Goal: Information Seeking & Learning: Learn about a topic

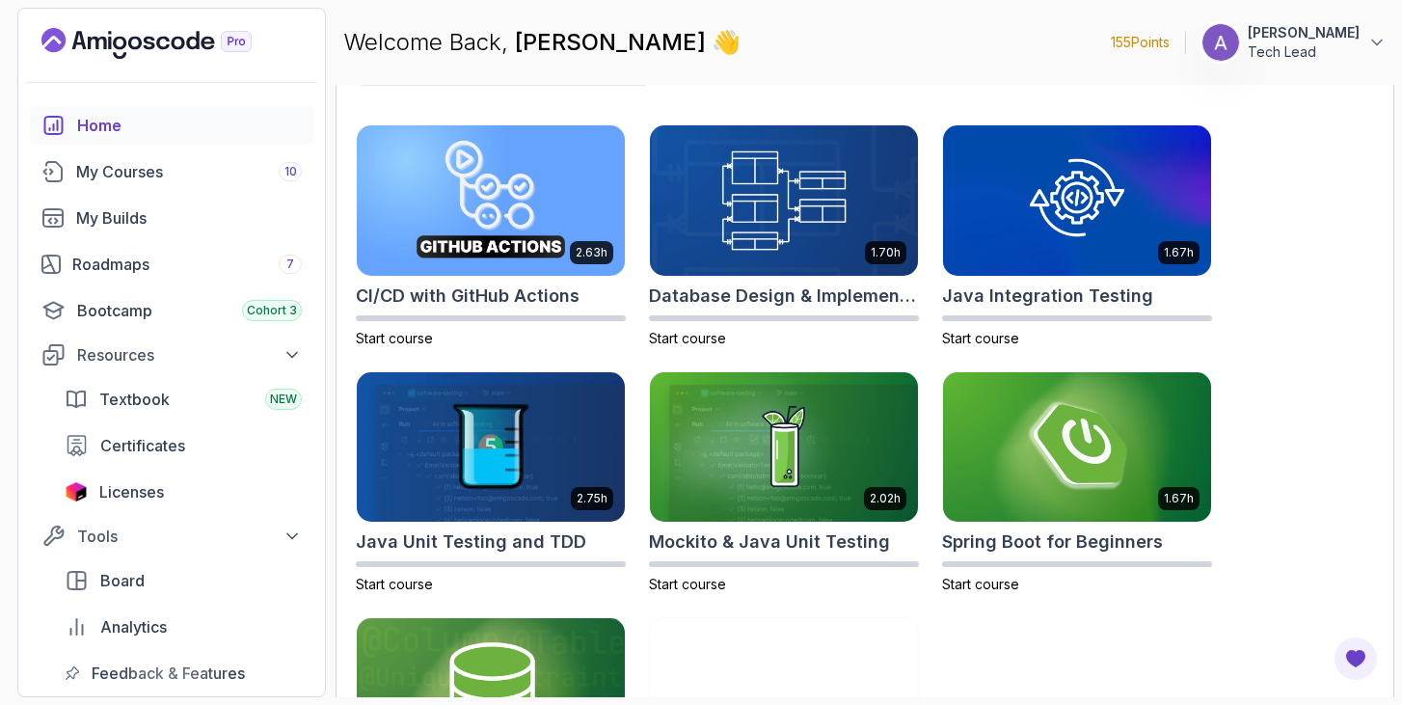
scroll to position [723, 0]
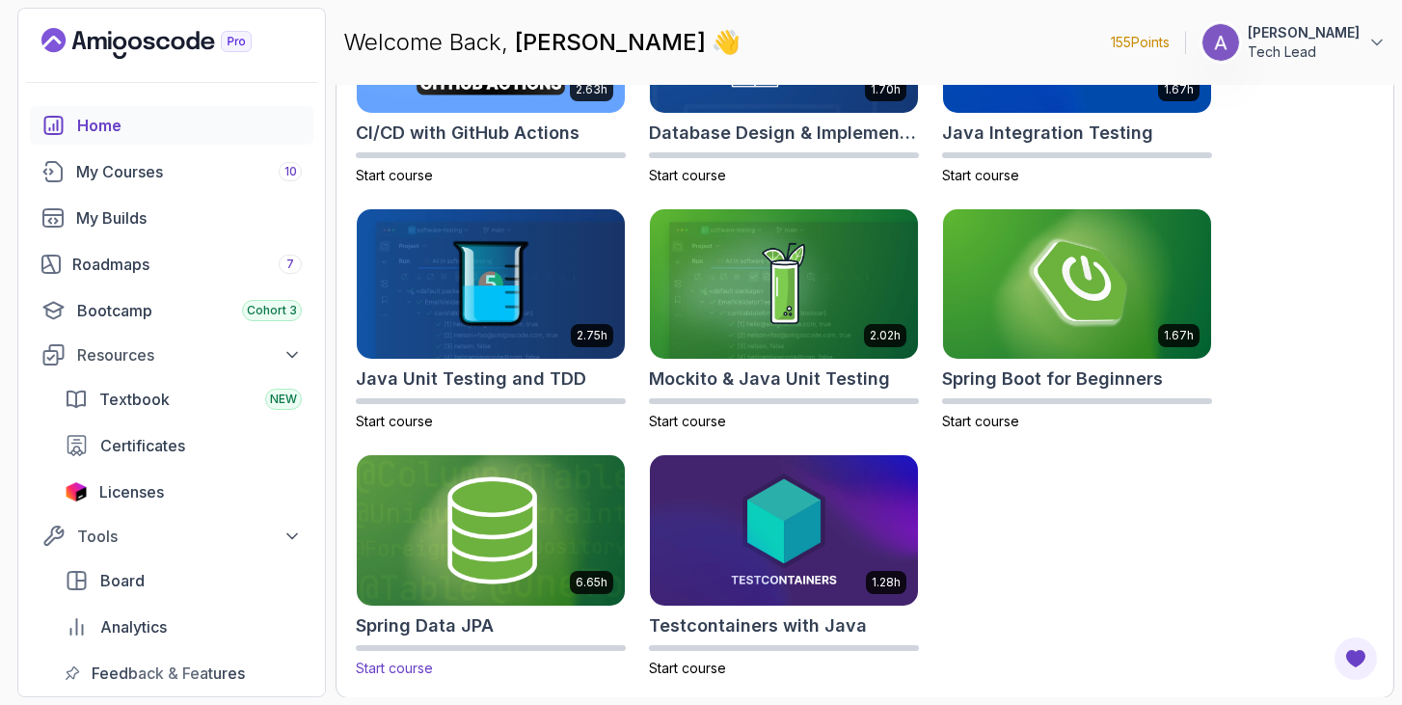
click at [494, 527] on img at bounding box center [491, 529] width 282 height 157
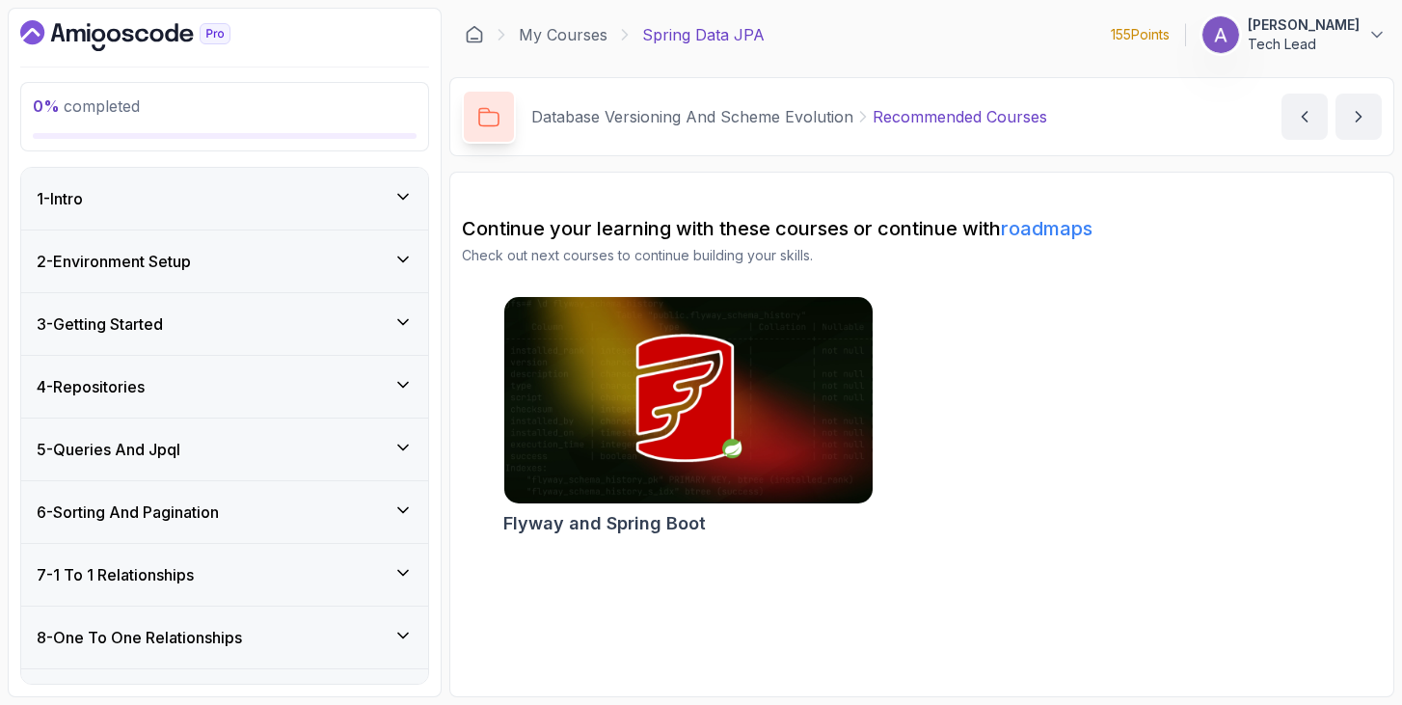
click at [171, 205] on div "1 - Intro" at bounding box center [225, 198] width 376 height 23
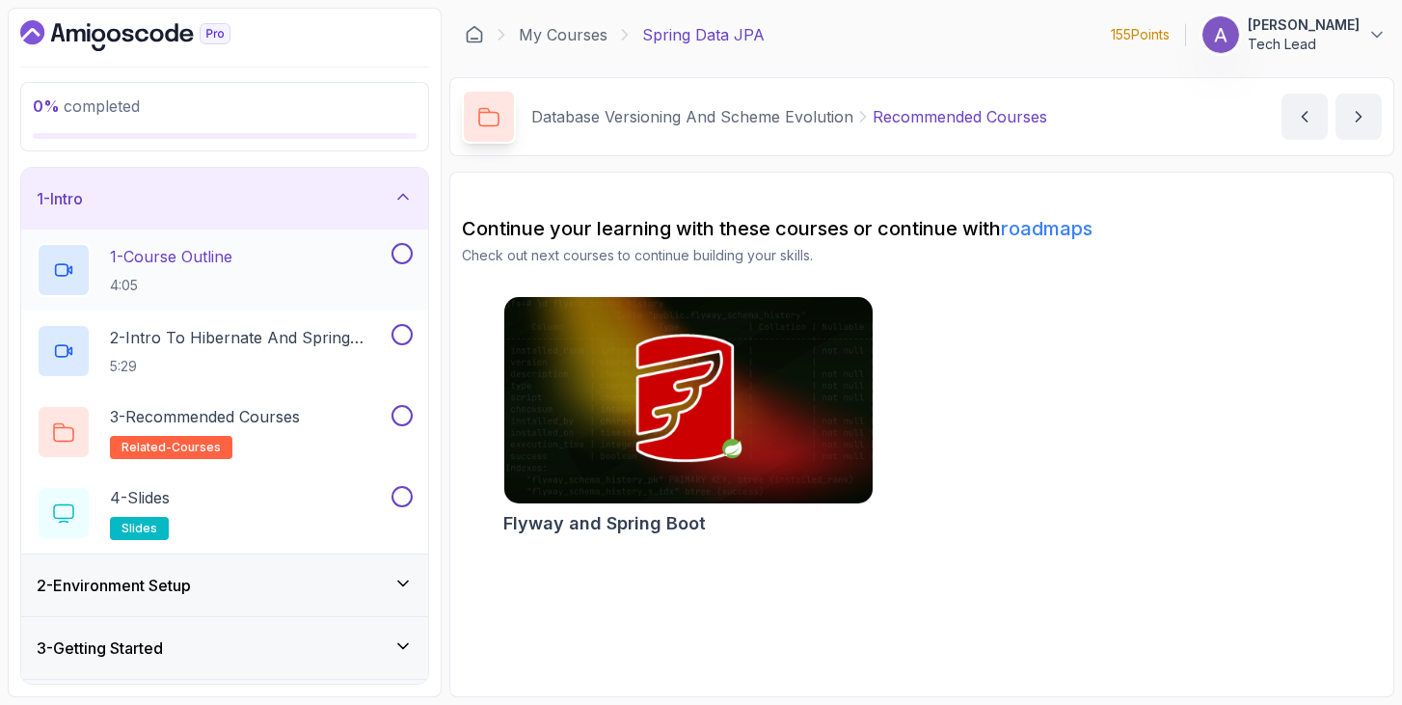
click at [232, 273] on h2 "1 - Course Outline 4:05" at bounding box center [171, 270] width 122 height 50
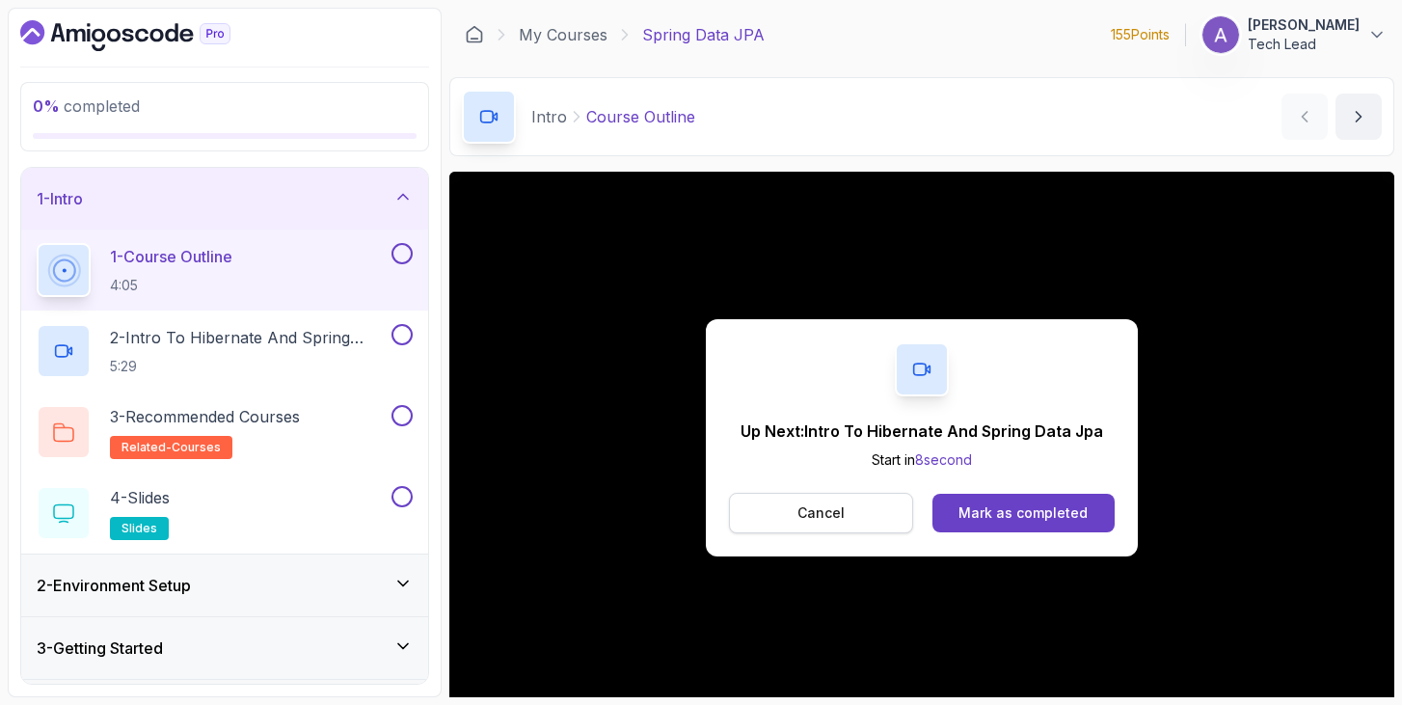
click at [851, 505] on button "Cancel" at bounding box center [821, 513] width 184 height 41
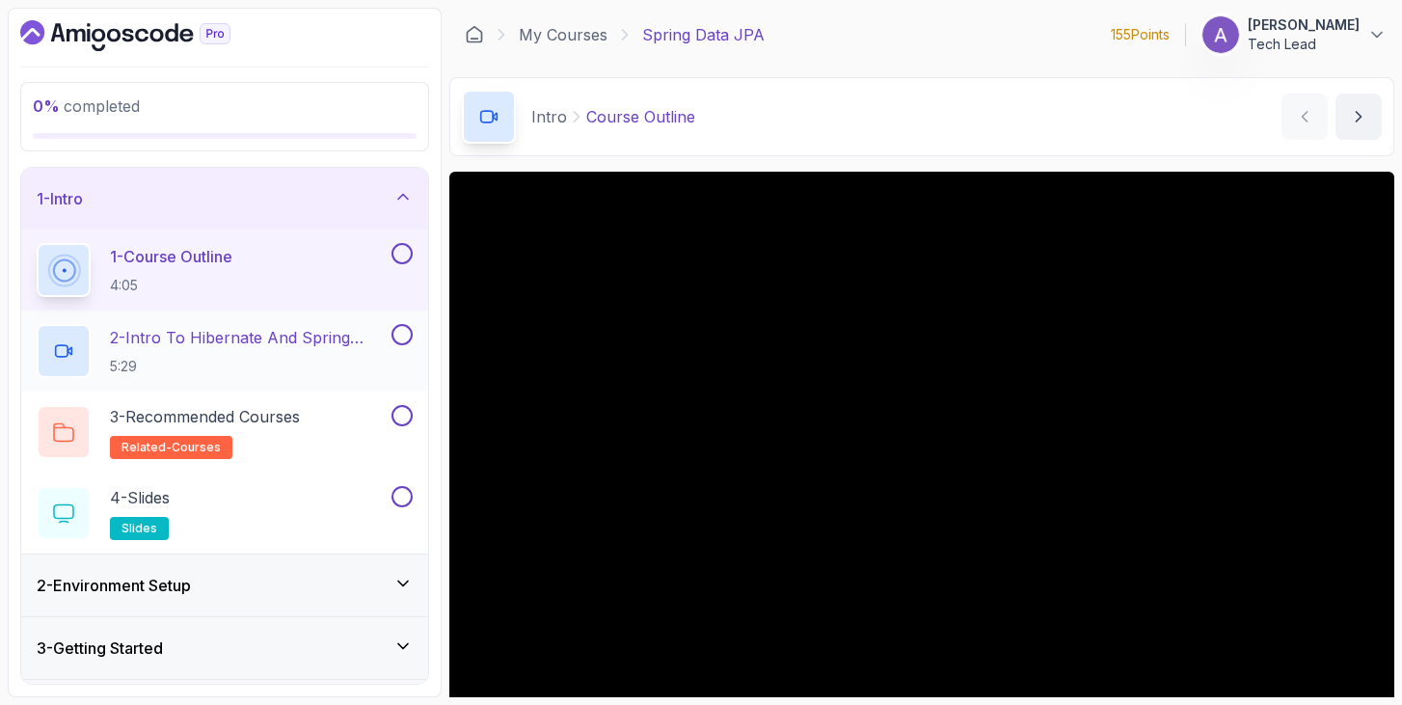
click at [262, 351] on h2 "2 - Intro To Hibernate And Spring Data Jpa 5:29" at bounding box center [249, 351] width 278 height 50
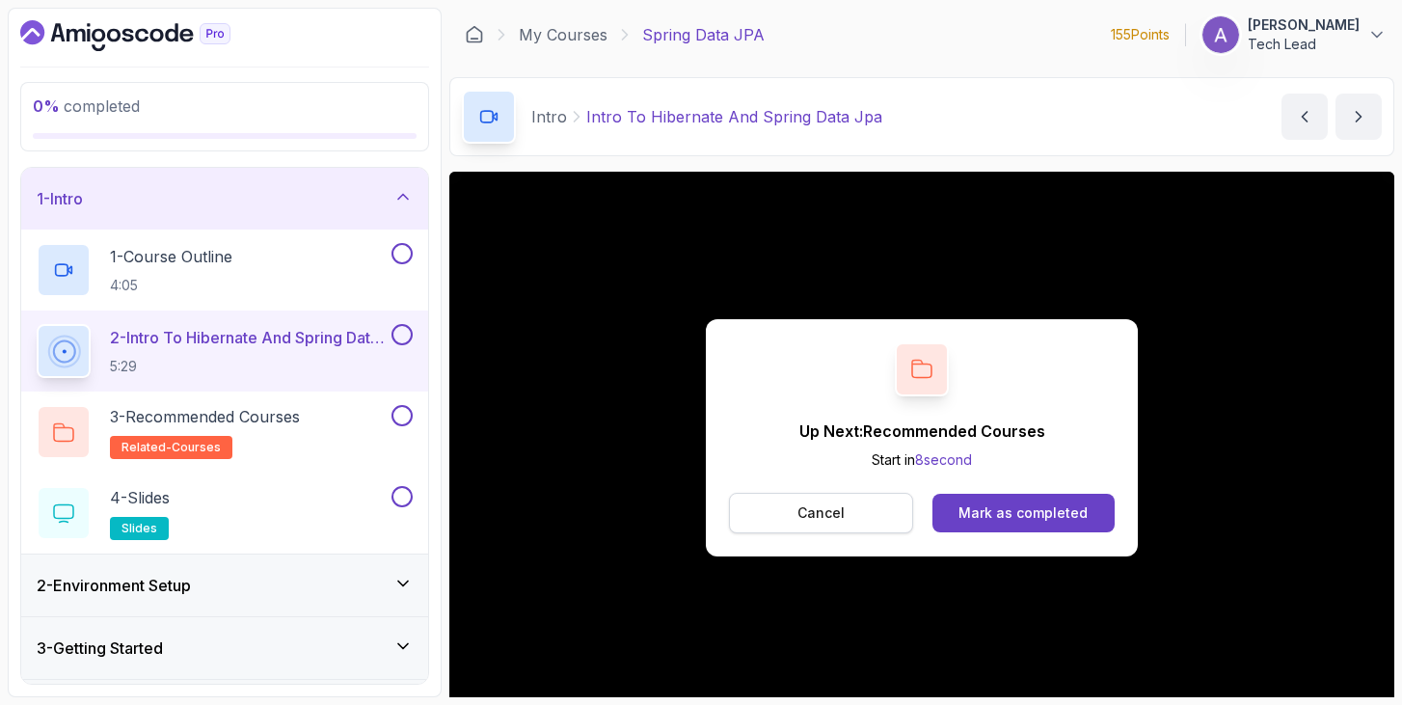
click at [851, 503] on button "Cancel" at bounding box center [821, 513] width 184 height 41
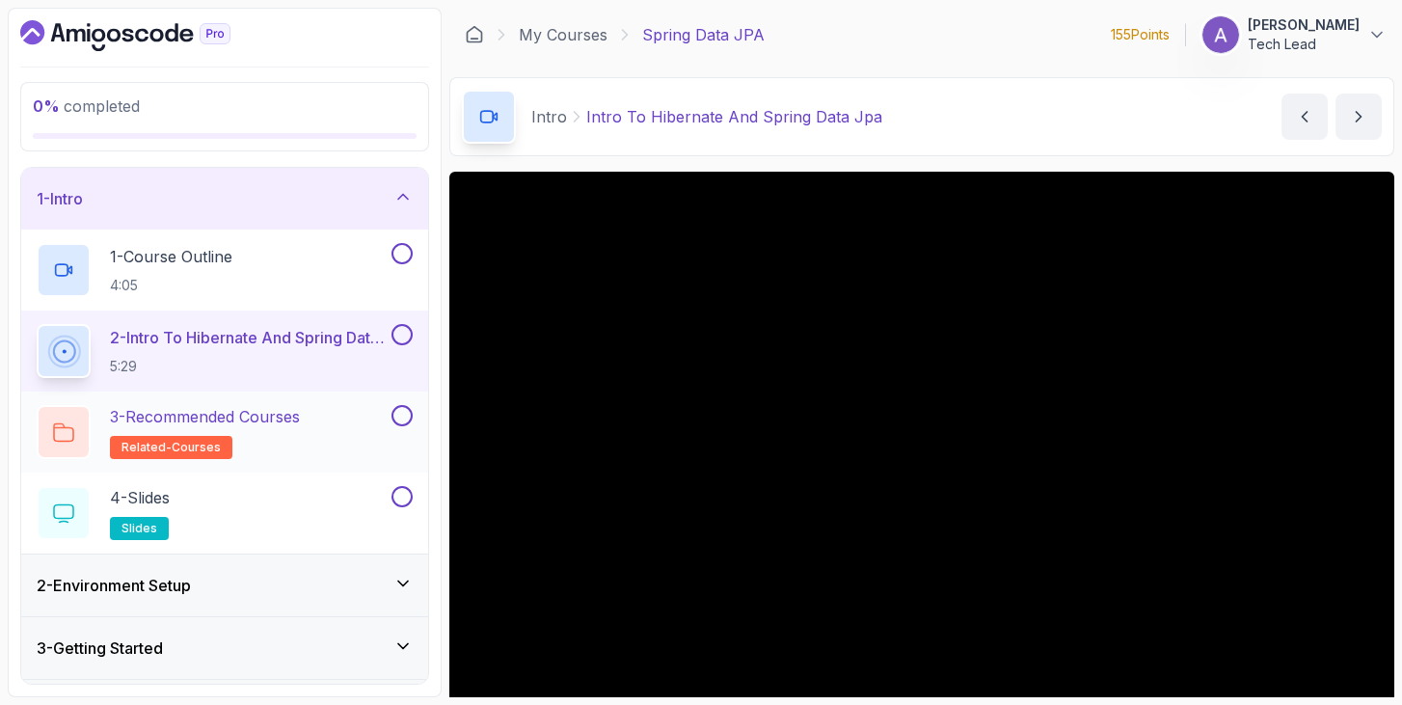
click at [265, 443] on h2 "3 - Recommended Courses related-courses" at bounding box center [205, 432] width 190 height 54
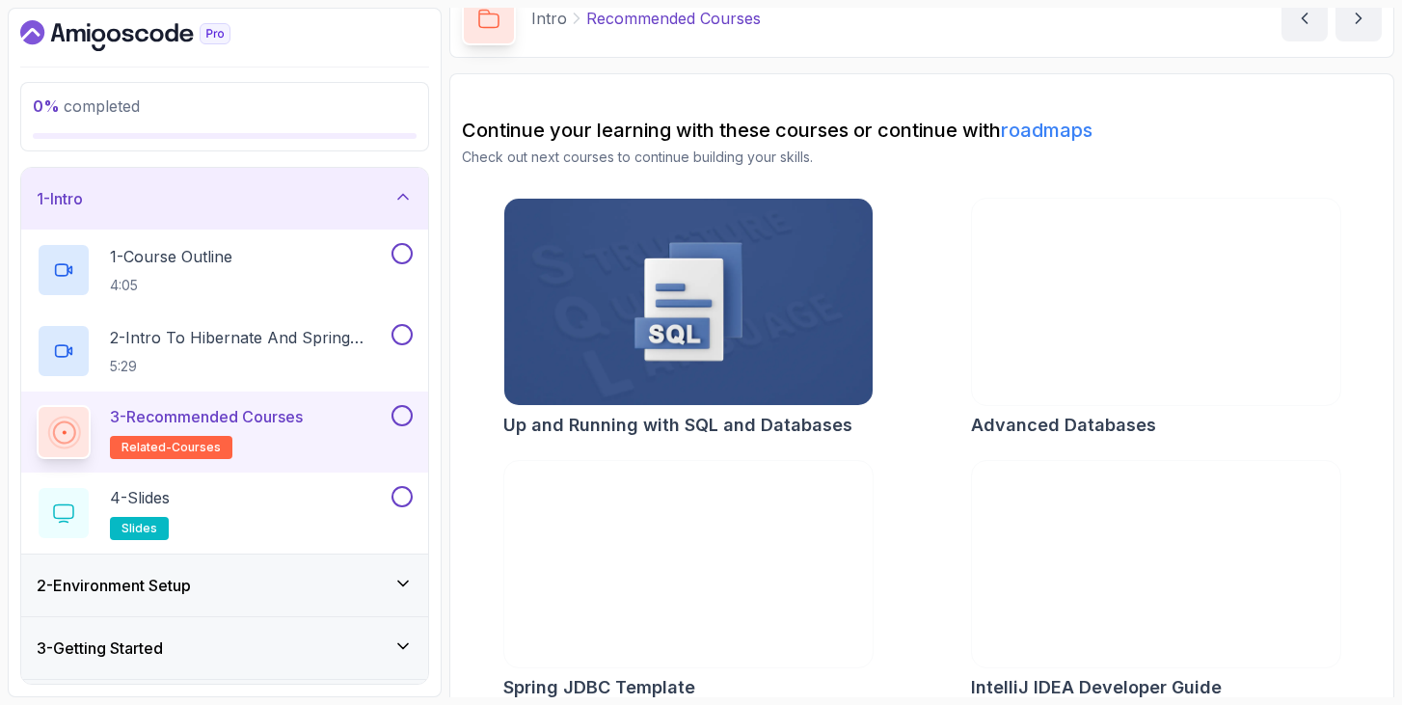
scroll to position [121, 0]
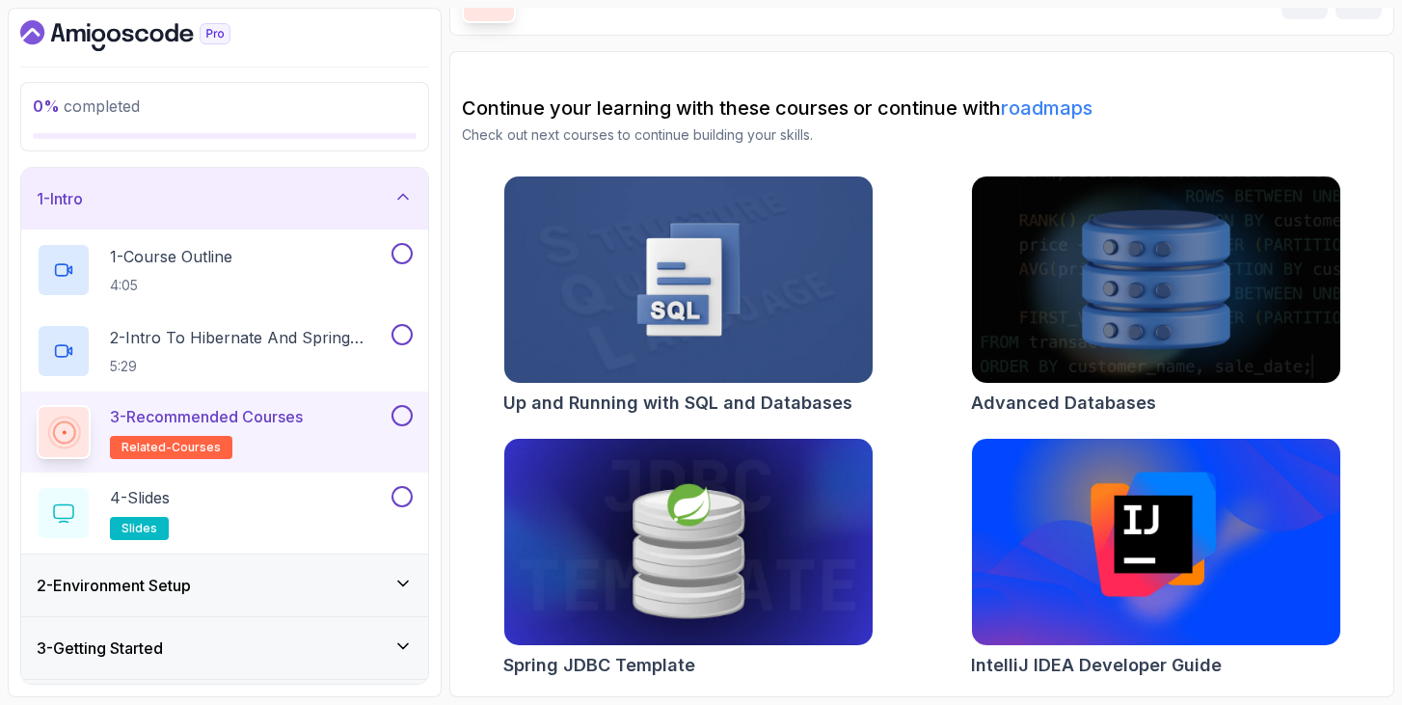
click at [250, 580] on div "2 - Environment Setup" at bounding box center [225, 585] width 376 height 23
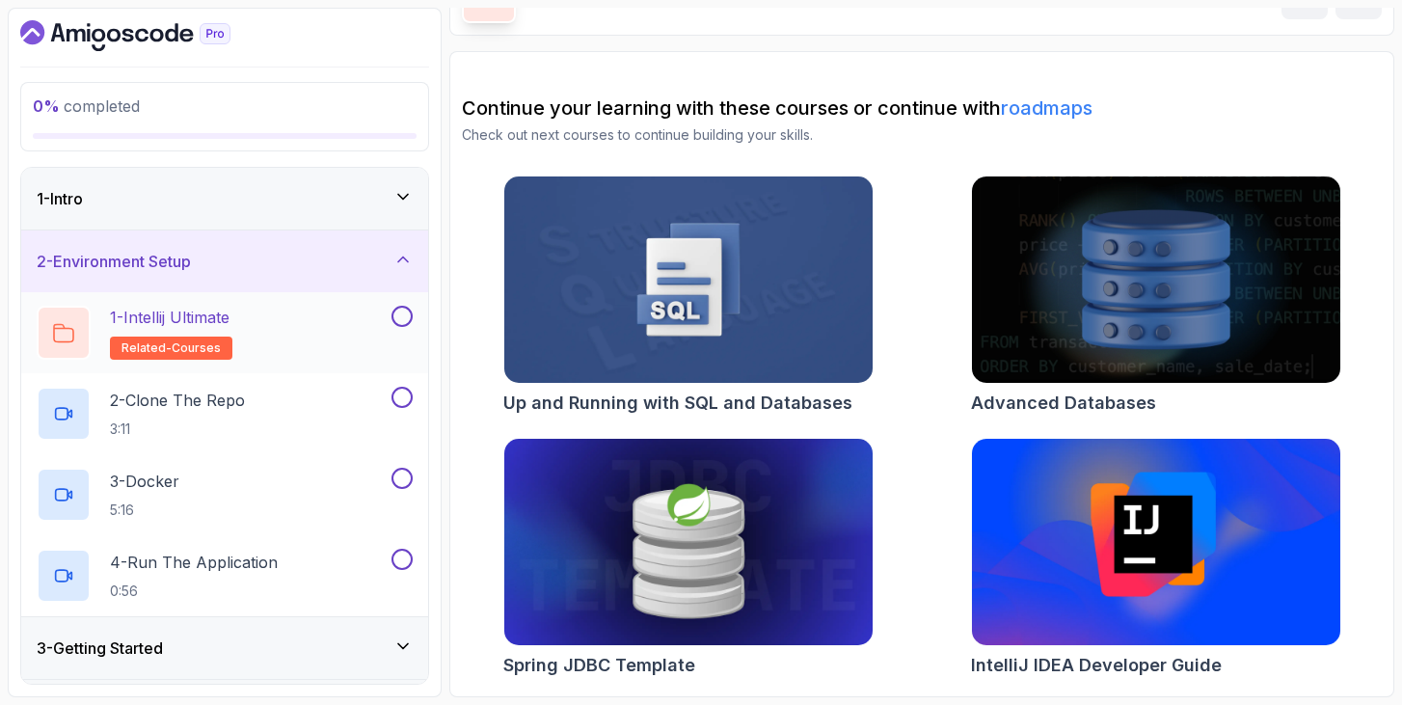
click at [260, 336] on div "1 - Intellij Ultimate related-courses" at bounding box center [212, 333] width 351 height 54
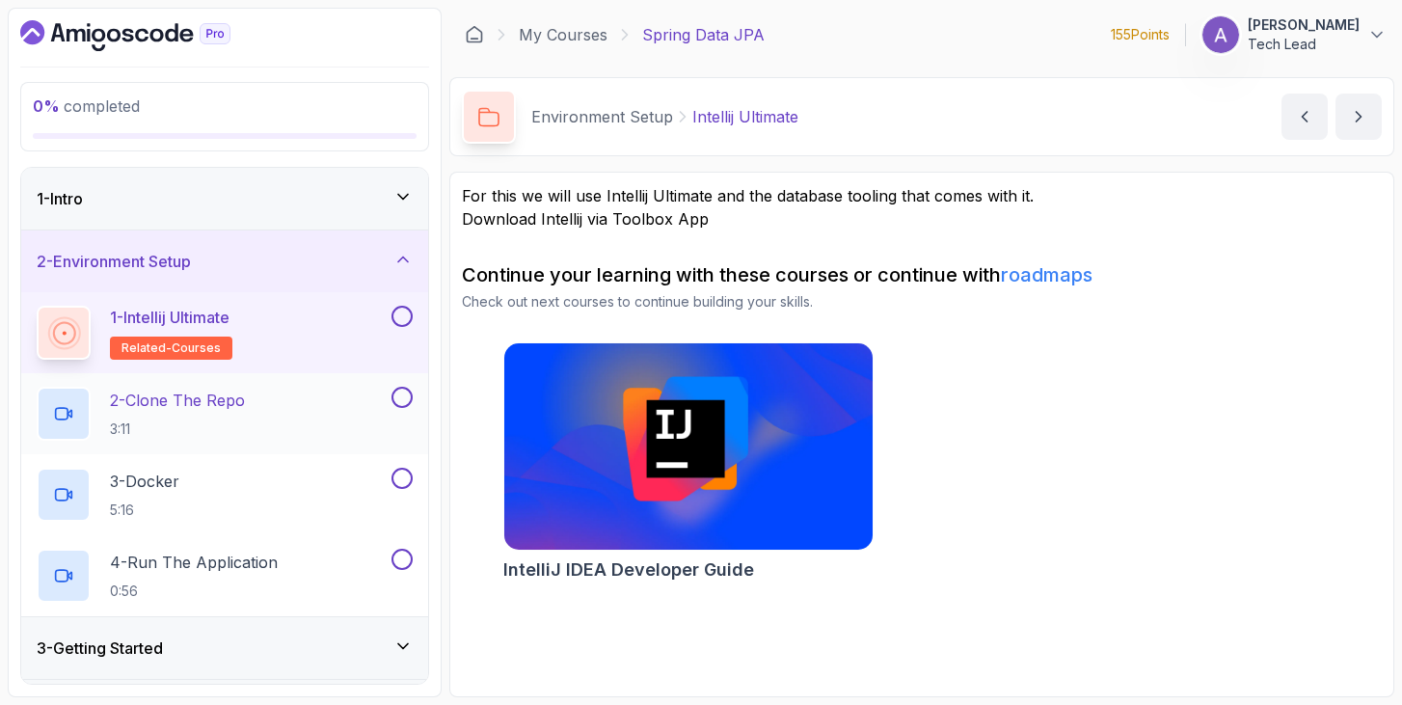
click at [270, 422] on div "2 - Clone The Repo 3:11" at bounding box center [212, 414] width 351 height 54
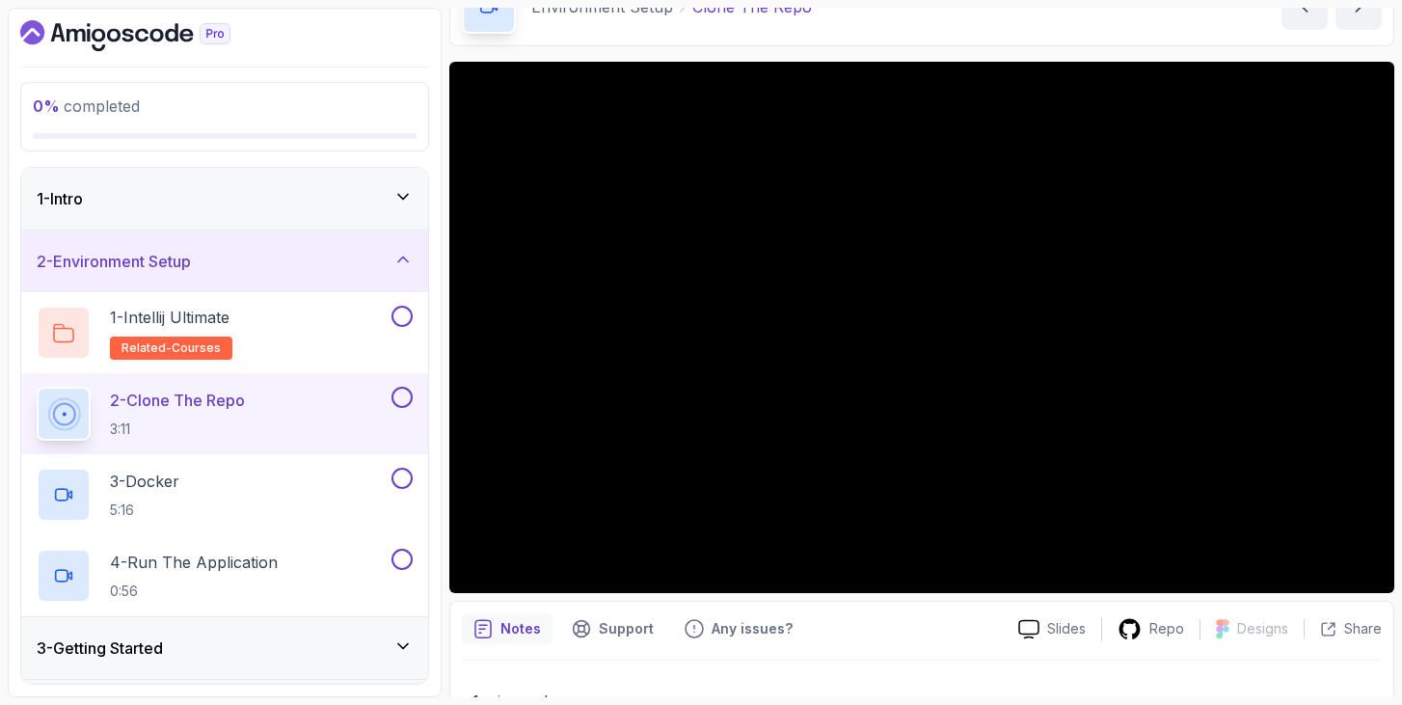
scroll to position [113, 0]
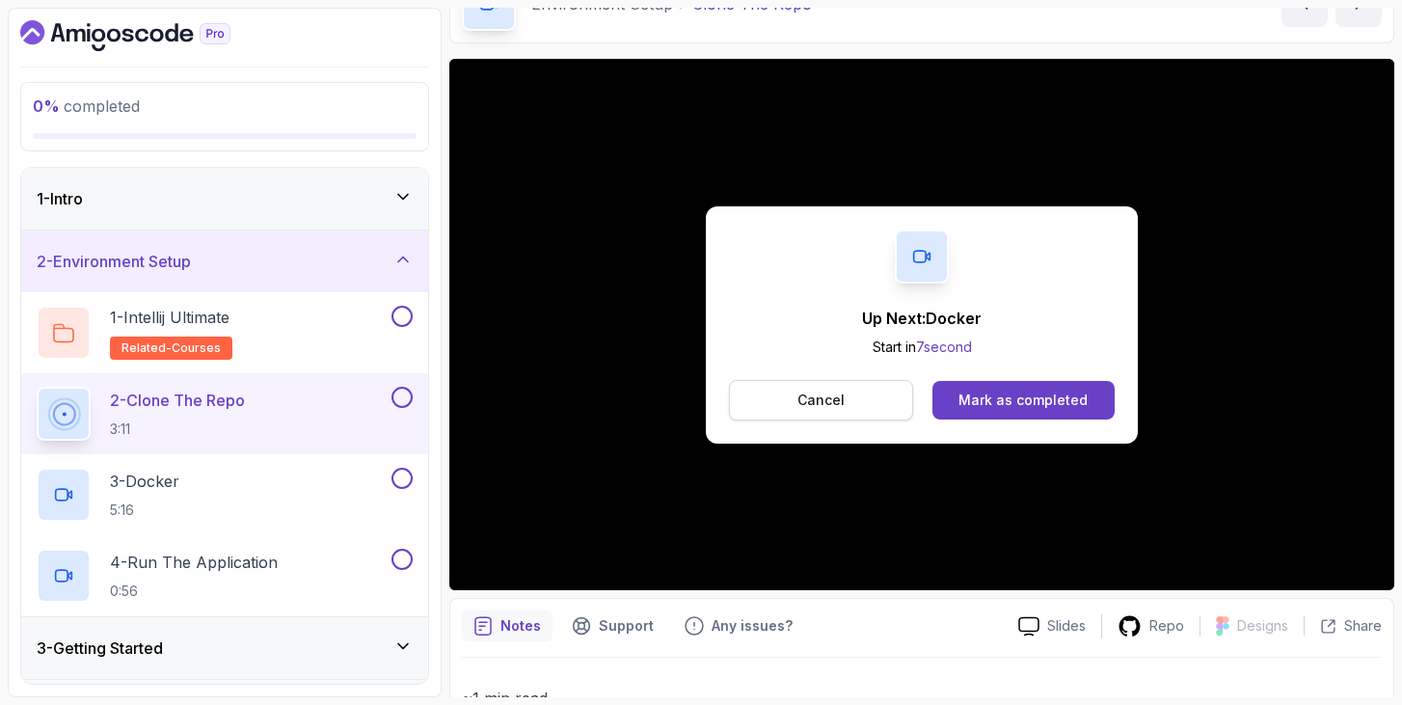
click at [777, 399] on button "Cancel" at bounding box center [821, 400] width 184 height 41
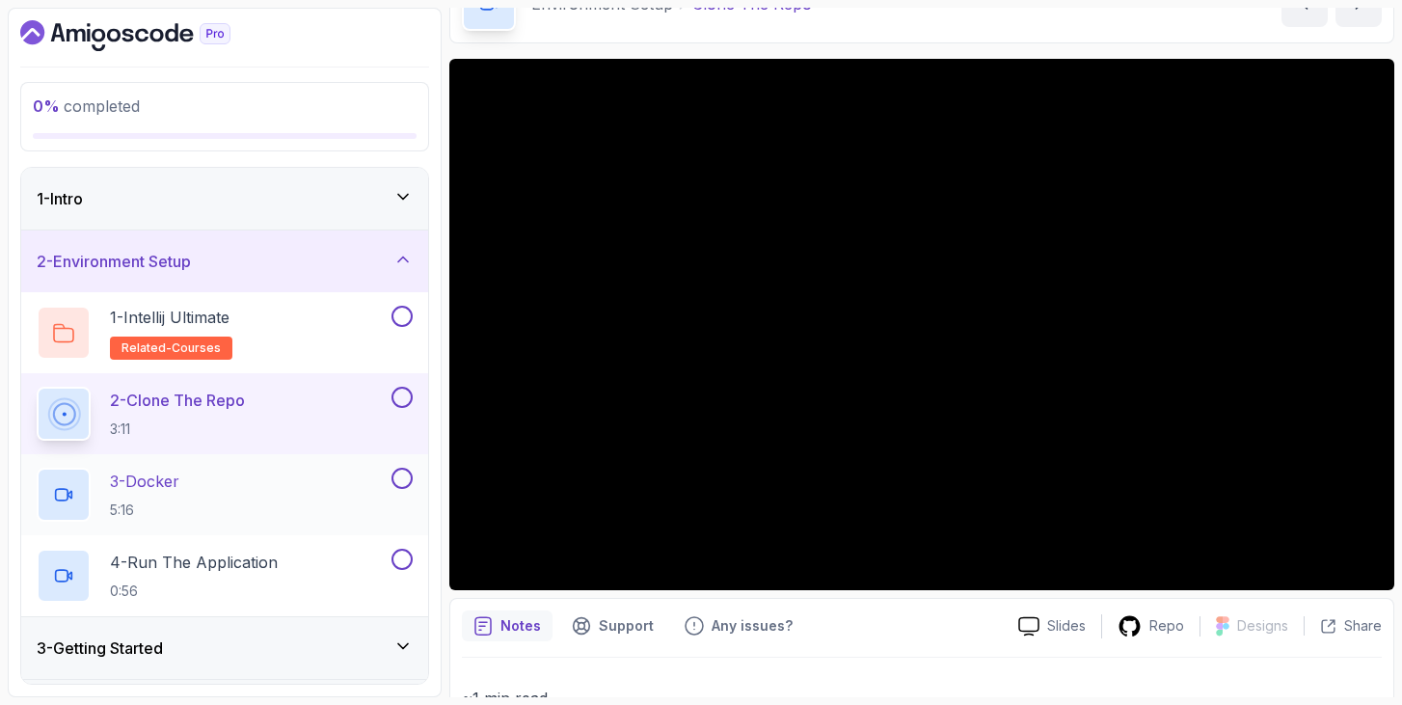
click at [192, 507] on div "3 - Docker 5:16" at bounding box center [212, 495] width 351 height 54
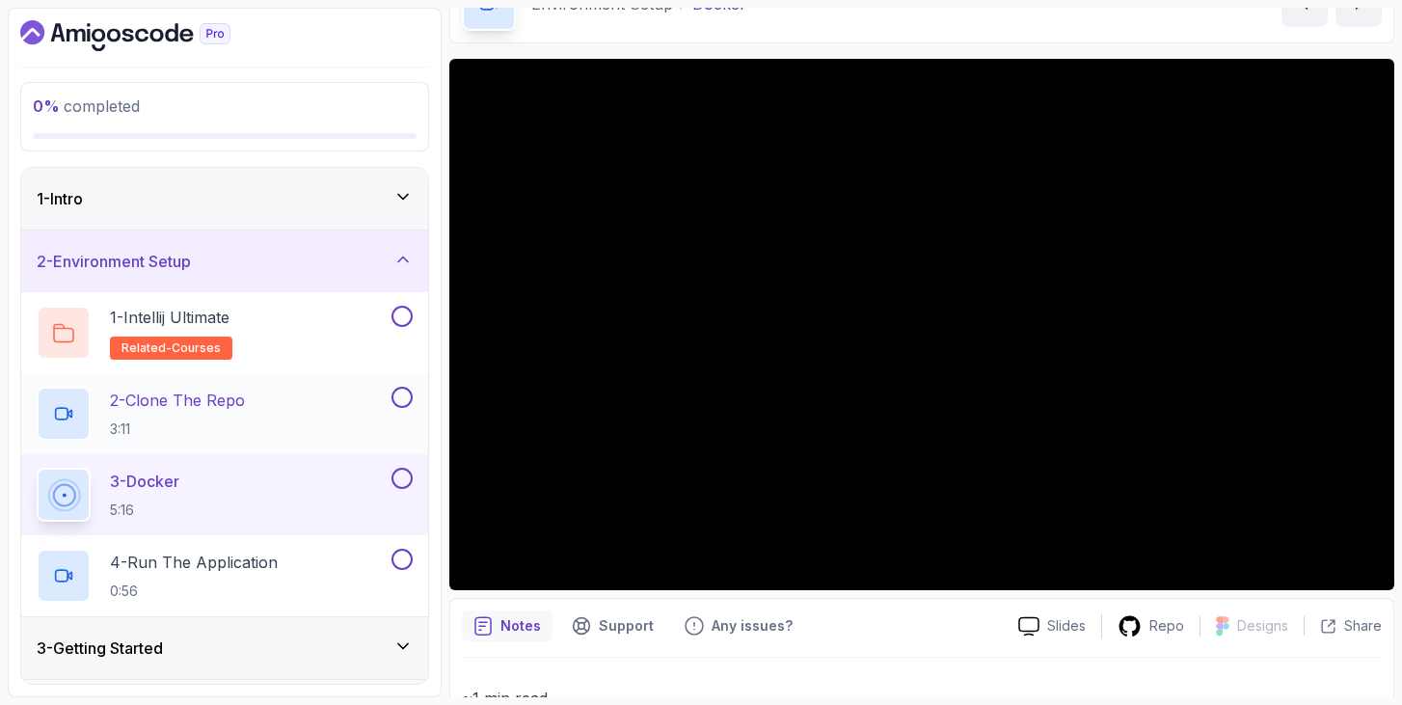
click at [215, 418] on h2 "2 - Clone The Repo 3:11" at bounding box center [177, 414] width 135 height 50
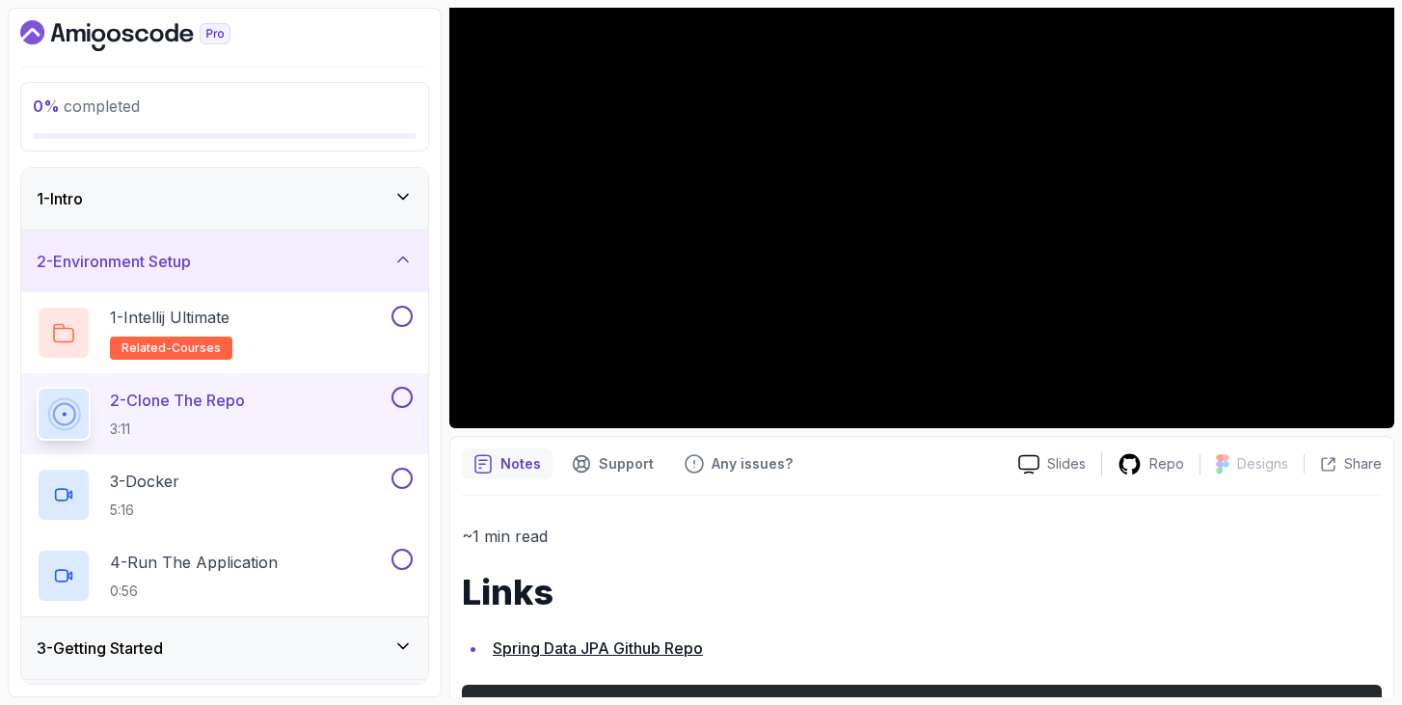
scroll to position [365, 0]
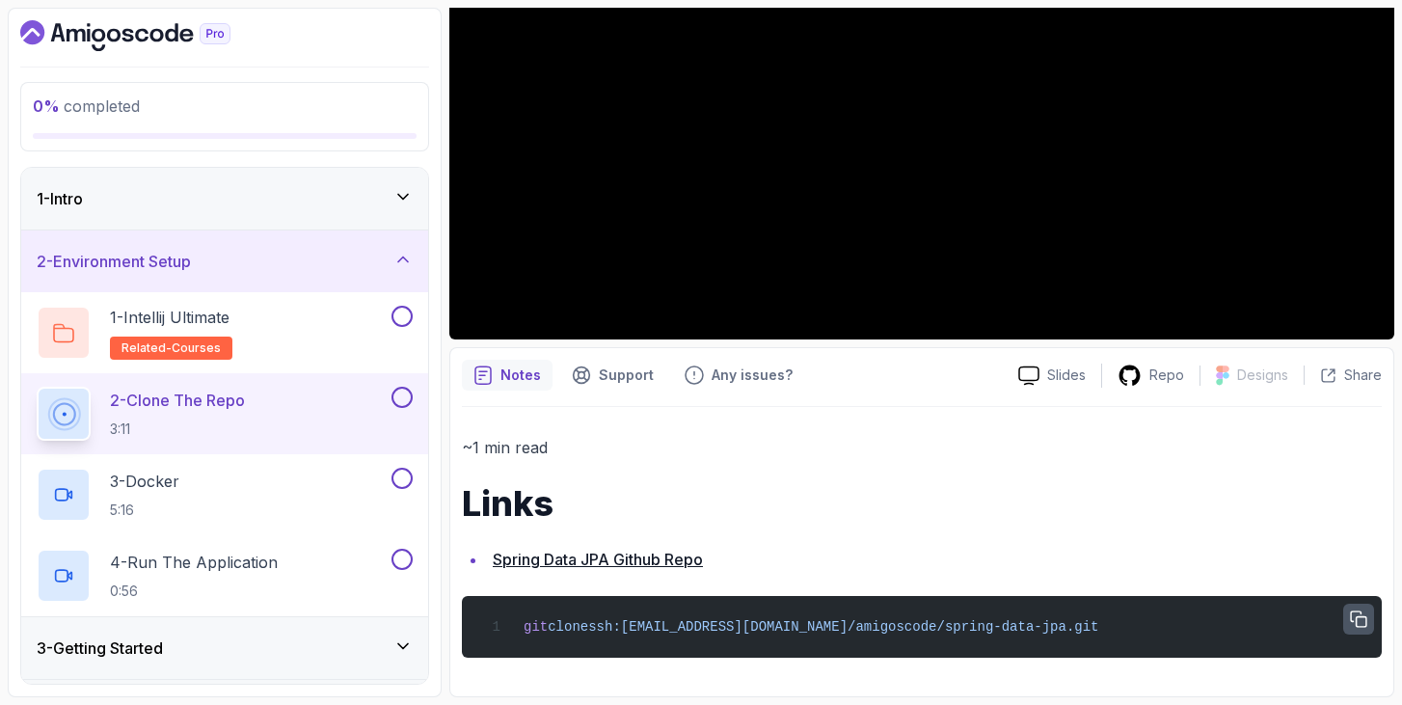
click at [1361, 622] on icon "button" at bounding box center [1358, 618] width 17 height 17
click at [164, 484] on p "3 - Docker" at bounding box center [144, 481] width 69 height 23
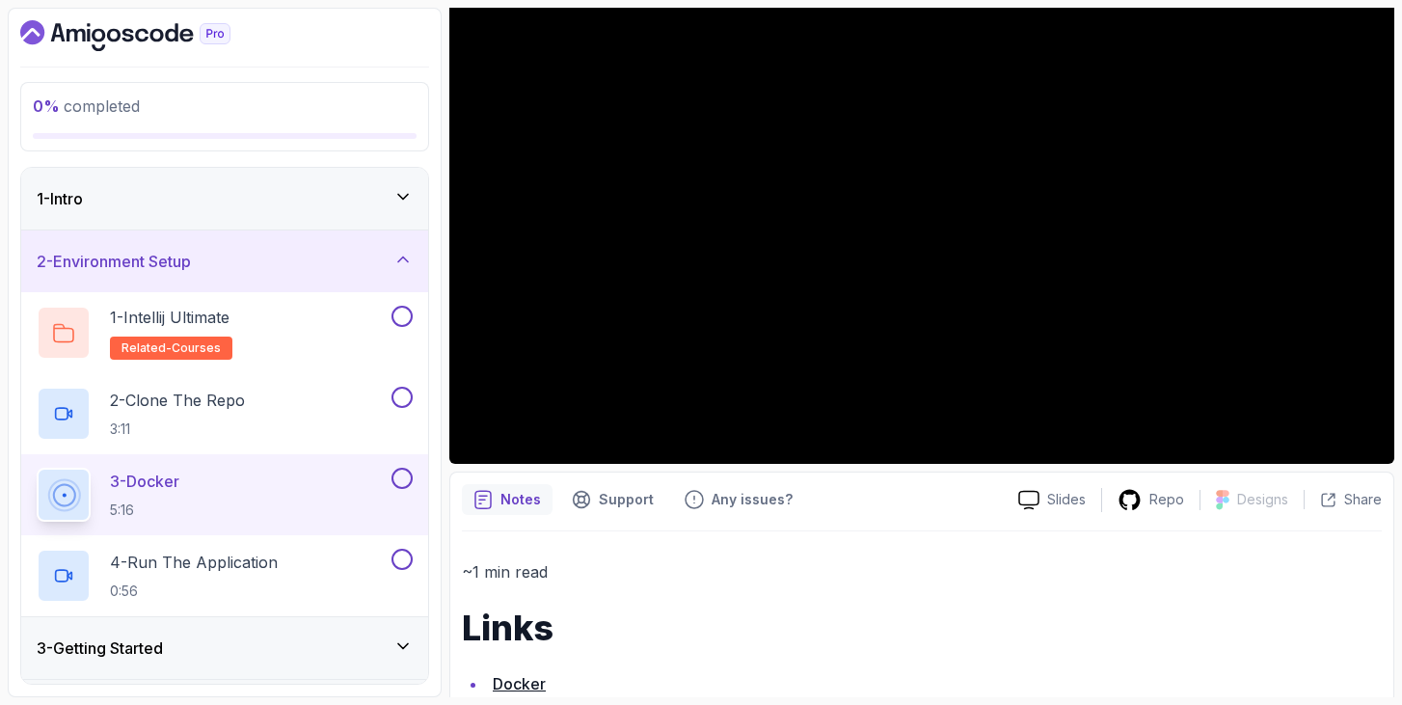
scroll to position [236, 0]
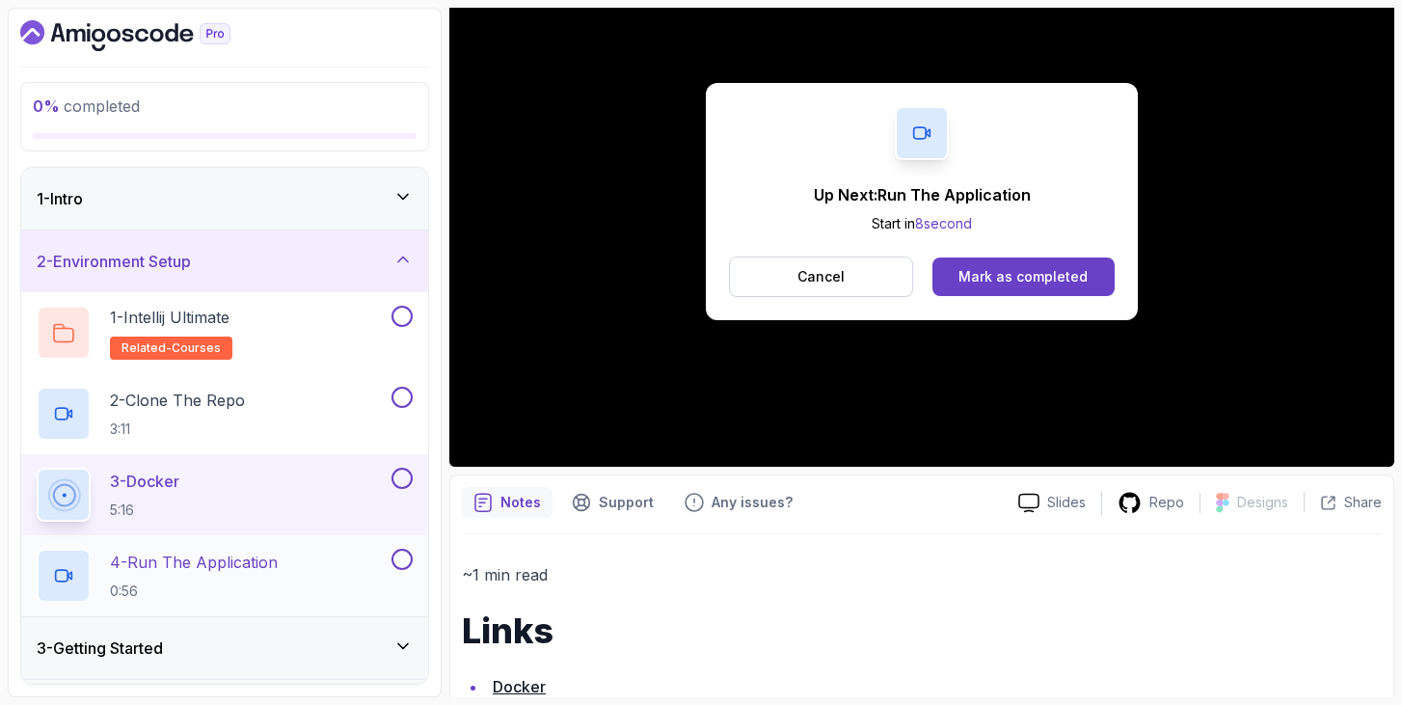
click at [190, 568] on p "4 - Run The Application" at bounding box center [194, 562] width 168 height 23
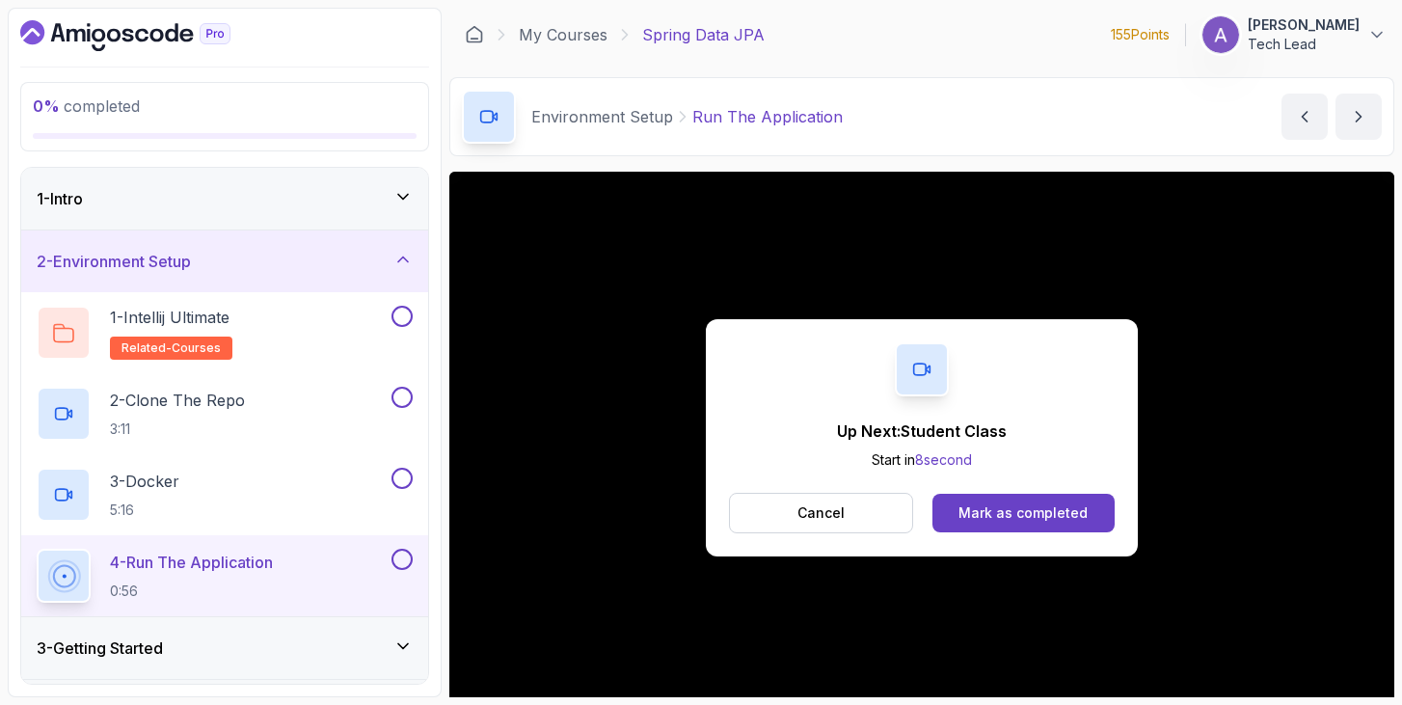
click at [832, 539] on div "Up Next: Student Class Start in 8 second Cancel Mark as completed" at bounding box center [922, 437] width 432 height 237
click at [825, 518] on p "Cancel" at bounding box center [820, 512] width 47 height 19
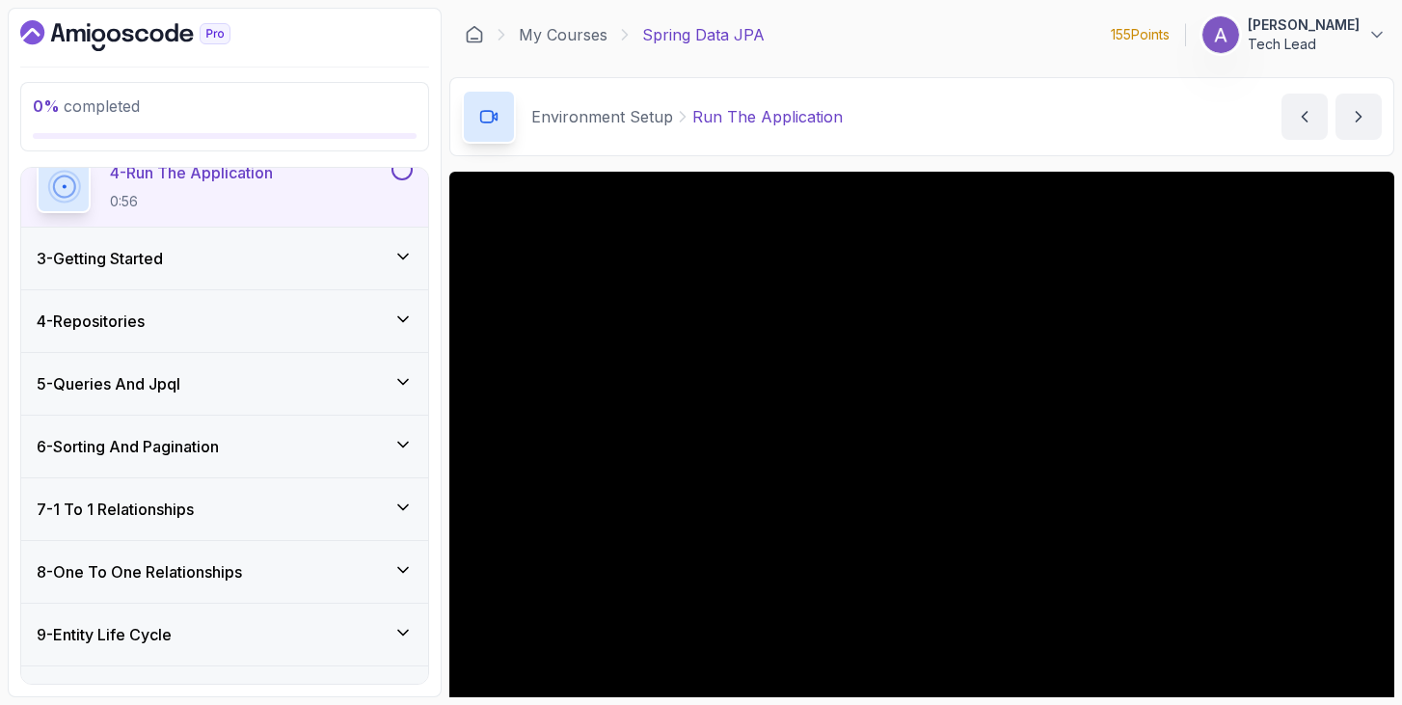
scroll to position [391, 0]
click at [213, 261] on div "3 - Getting Started" at bounding box center [225, 257] width 376 height 23
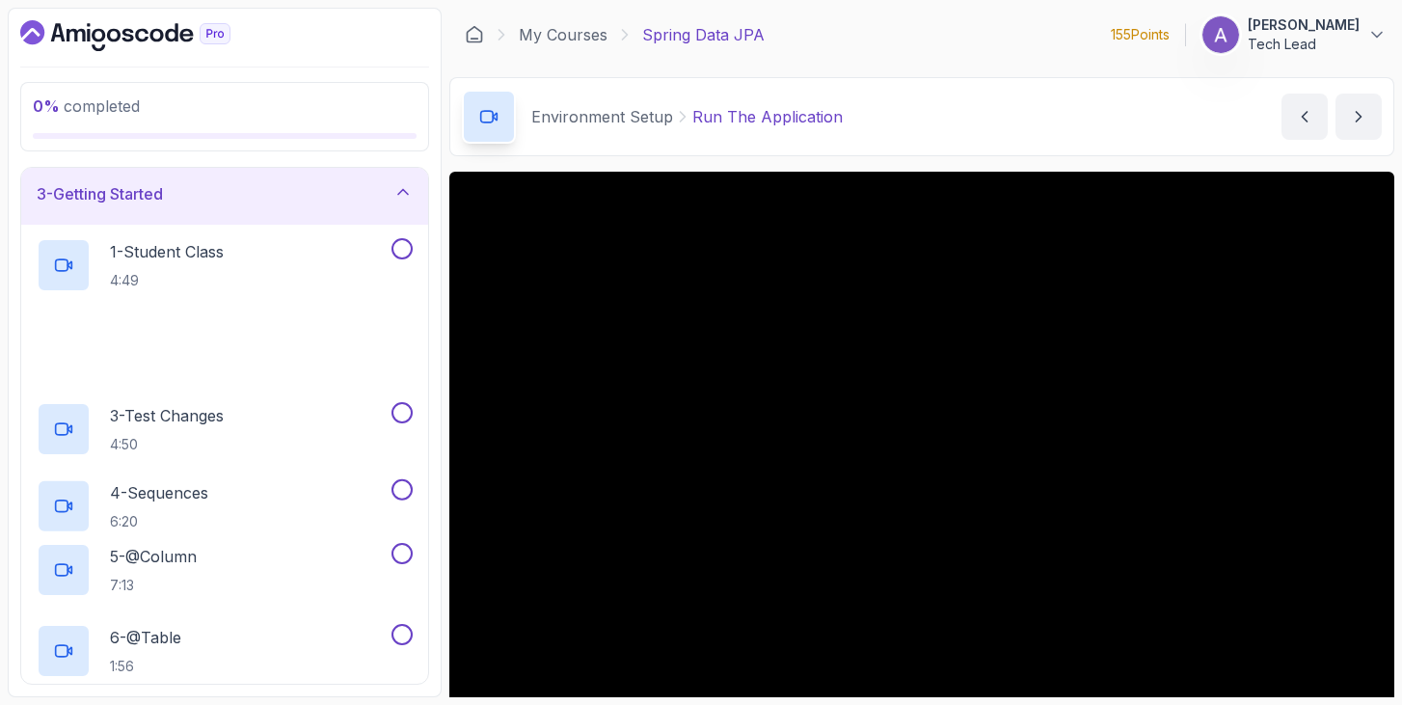
scroll to position [130, 0]
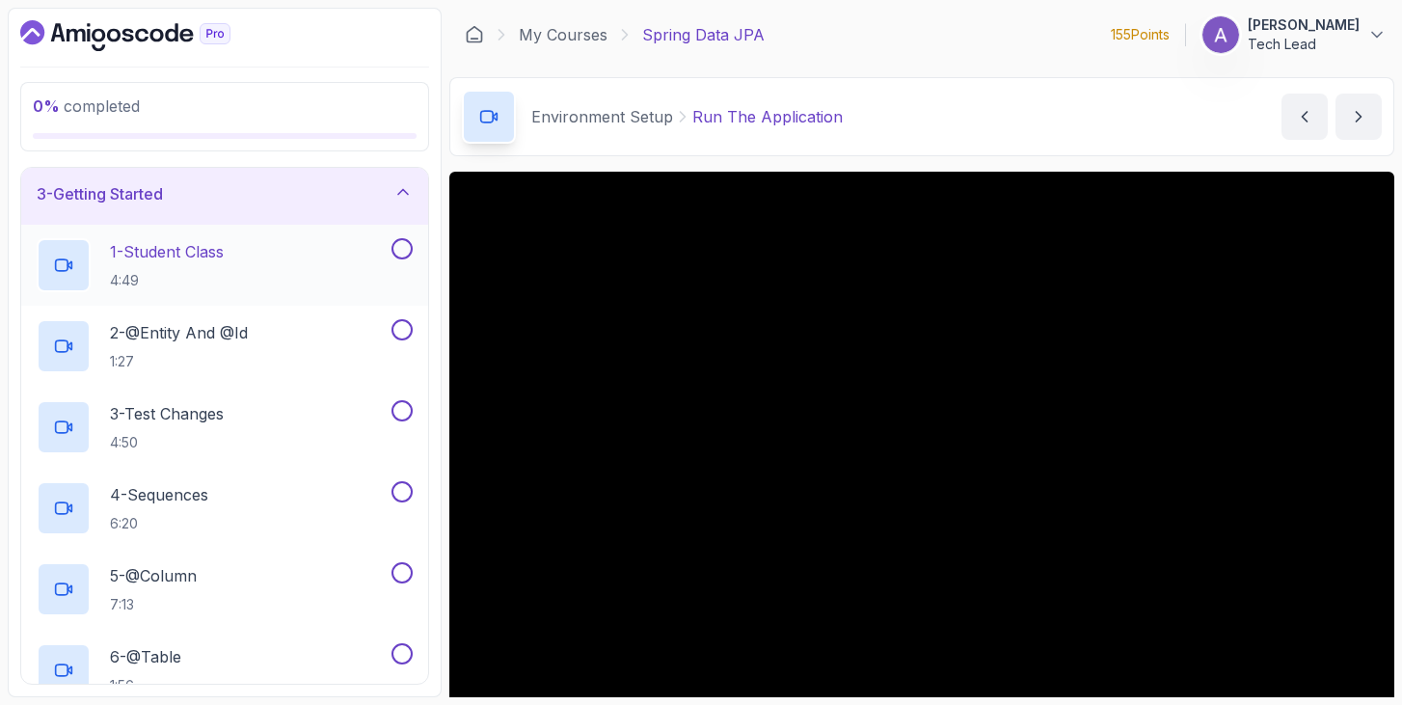
click at [275, 264] on div "1 - Student Class 4:49" at bounding box center [212, 265] width 351 height 54
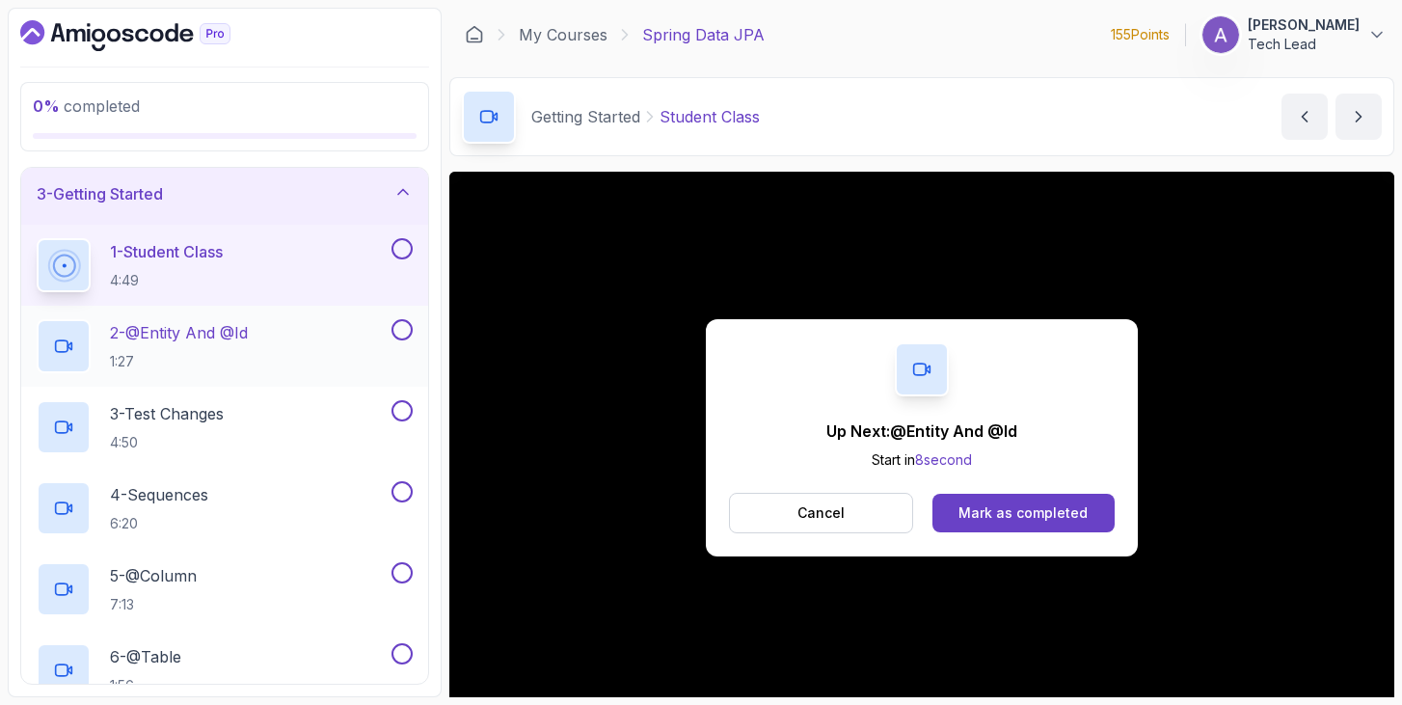
click at [269, 326] on div "2 - @Entity And @Id 1:27" at bounding box center [212, 346] width 351 height 54
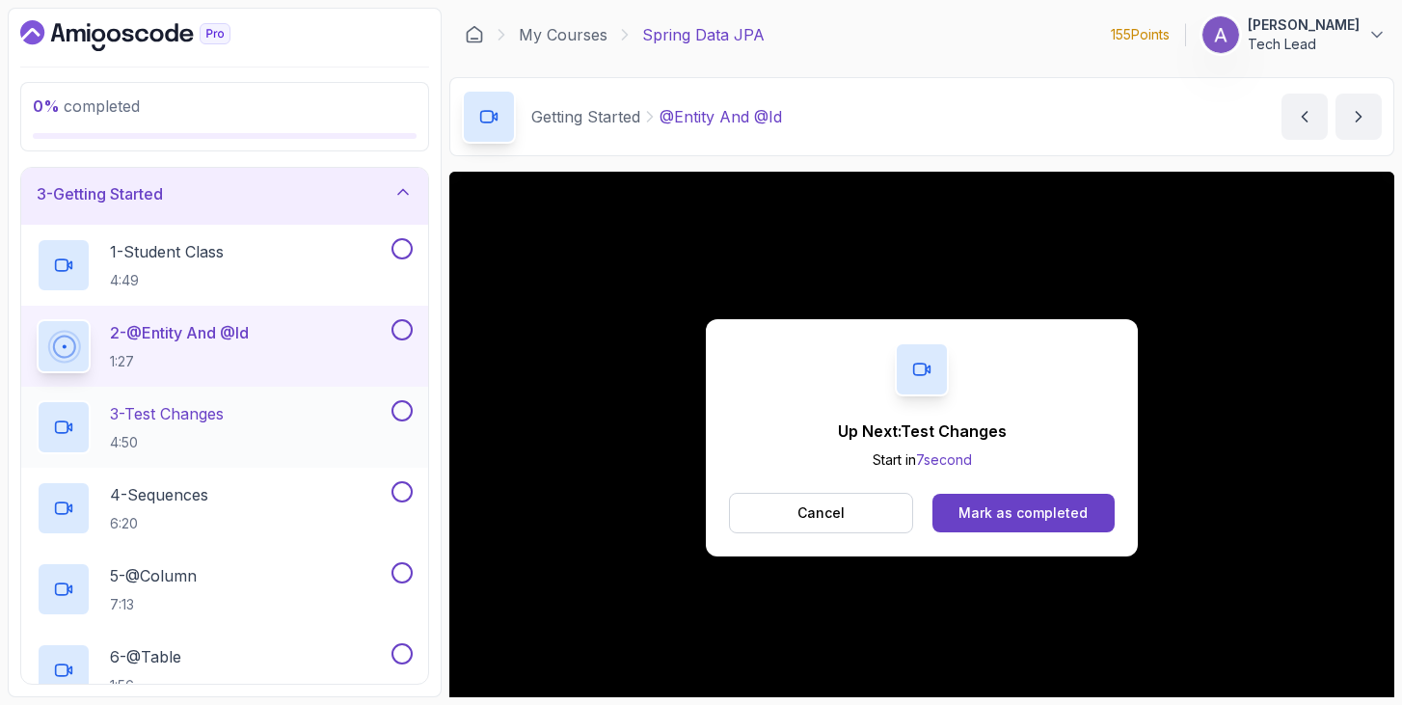
click at [257, 417] on div "3 - Test Changes 4:50" at bounding box center [212, 427] width 351 height 54
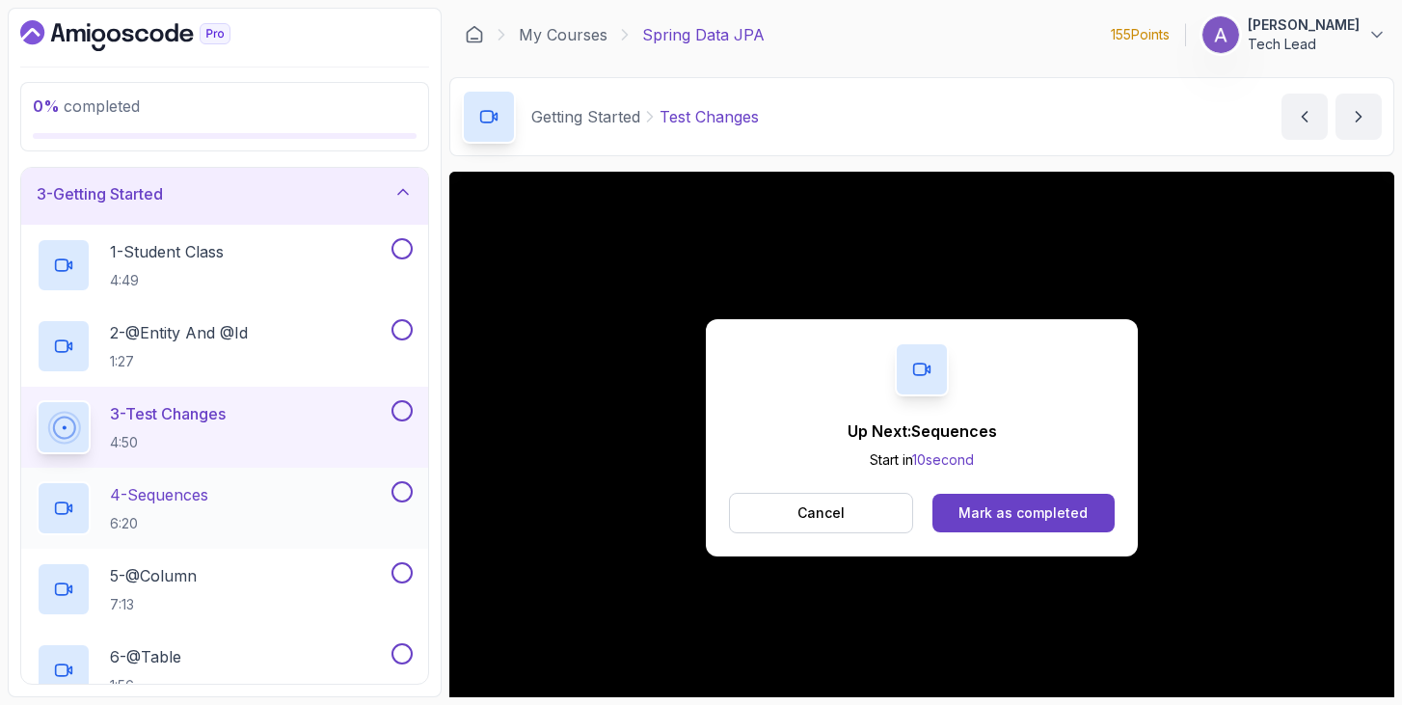
click at [222, 494] on div "4 - Sequences 6:20" at bounding box center [212, 508] width 351 height 54
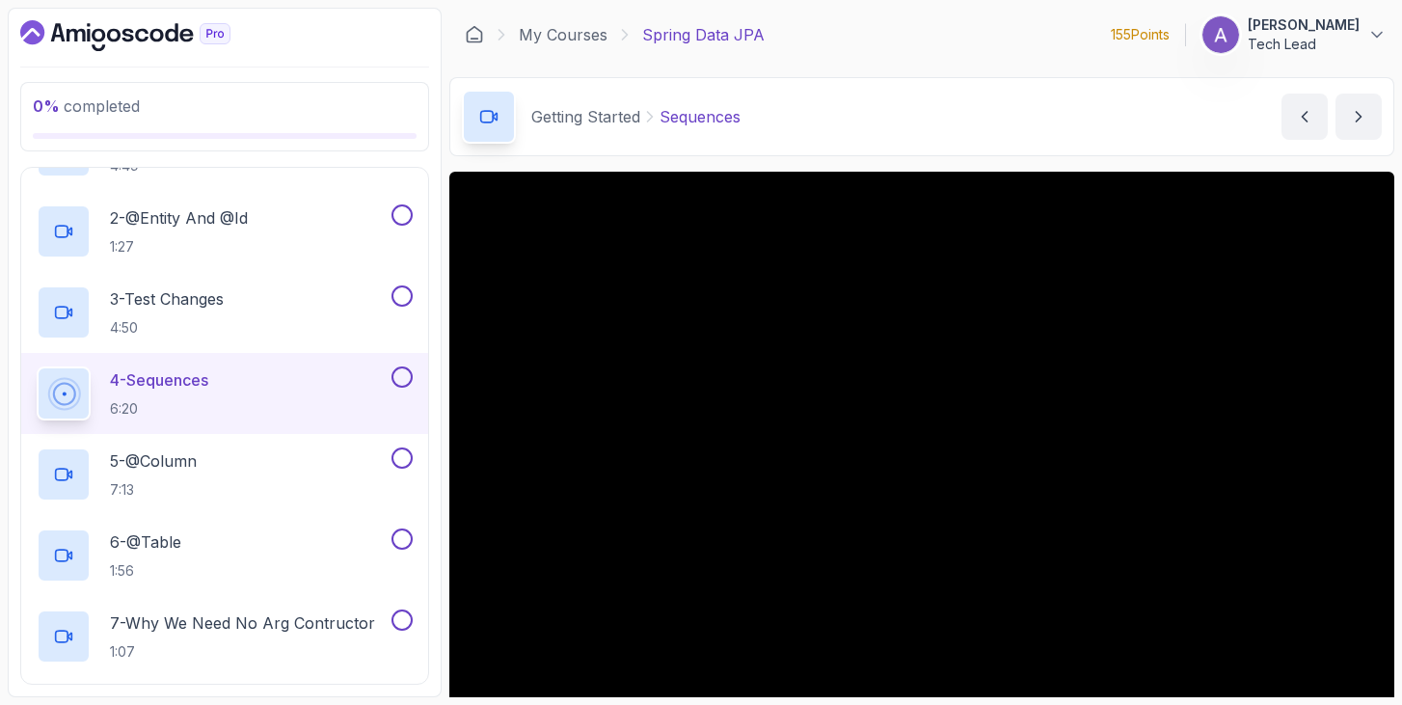
scroll to position [181, 0]
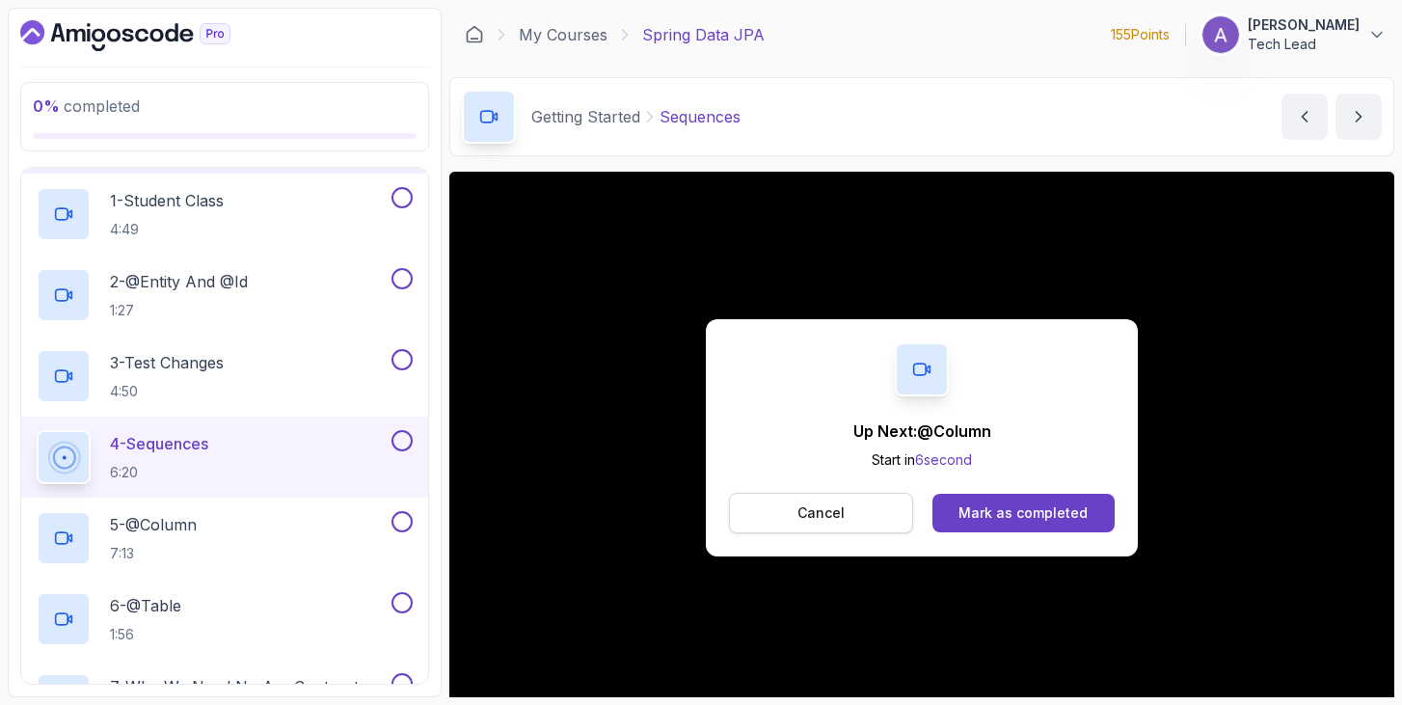
click at [853, 517] on button "Cancel" at bounding box center [821, 513] width 184 height 41
